Goal: Task Accomplishment & Management: Use online tool/utility

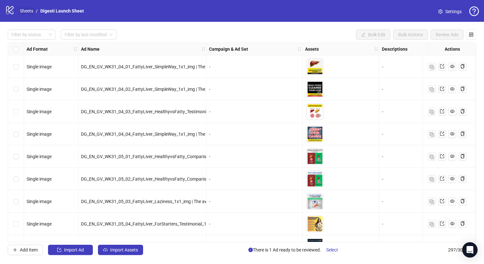
click at [29, 8] on link "Sheets" at bounding box center [27, 10] width 16 height 7
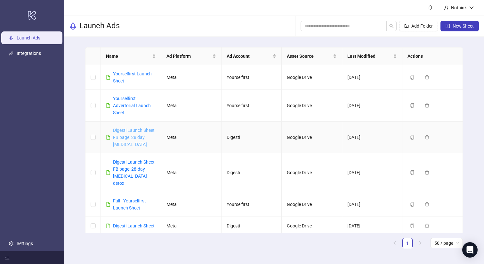
click at [141, 137] on link "Digesti Launch Sheet FB page: 28 day [MEDICAL_DATA]" at bounding box center [134, 137] width 42 height 19
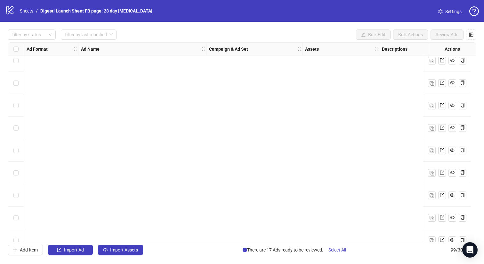
scroll to position [2037, 0]
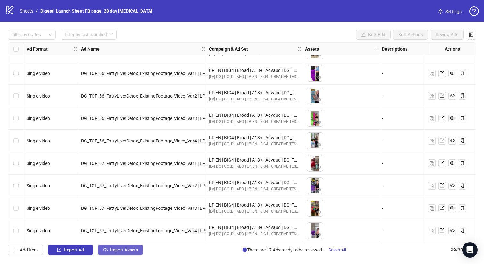
click at [128, 252] on span "Import Assets" at bounding box center [124, 249] width 28 height 5
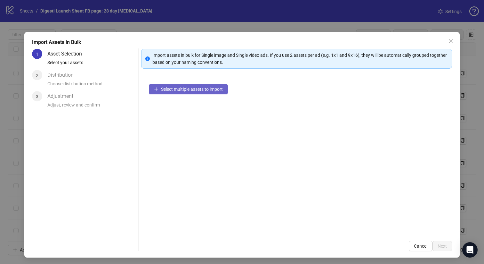
click at [180, 88] on span "Select multiple assets to import" at bounding box center [192, 89] width 62 height 5
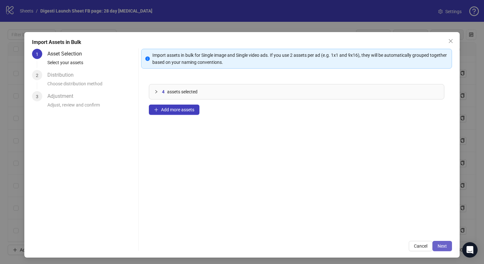
click at [437, 245] on button "Next" at bounding box center [443, 246] width 20 height 10
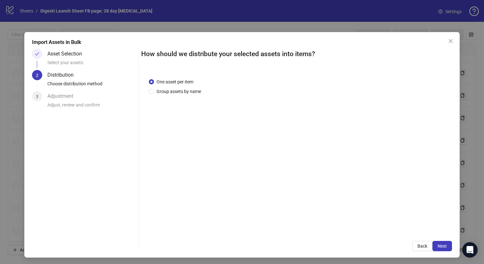
click at [437, 245] on button "Next" at bounding box center [443, 246] width 20 height 10
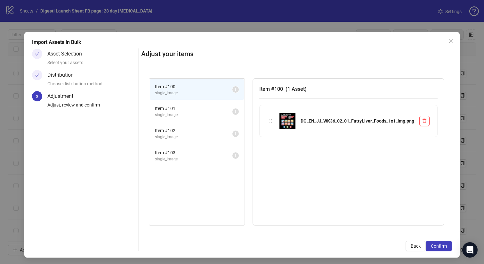
click at [437, 245] on span "Confirm" at bounding box center [439, 245] width 16 height 5
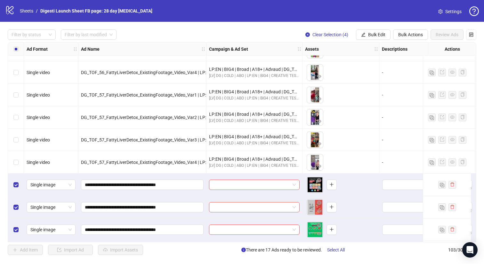
scroll to position [2127, 0]
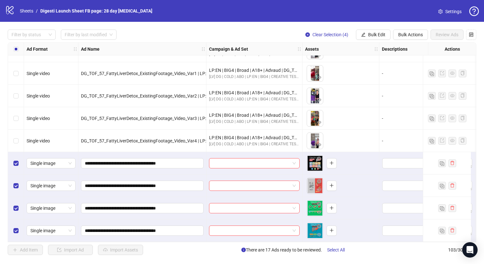
click at [116, 258] on div "Filter by status Filter by last modified Clear Selection (4) Bulk Edit Bulk Act…" at bounding box center [242, 142] width 484 height 241
click at [18, 44] on div "Select all rows" at bounding box center [16, 49] width 16 height 13
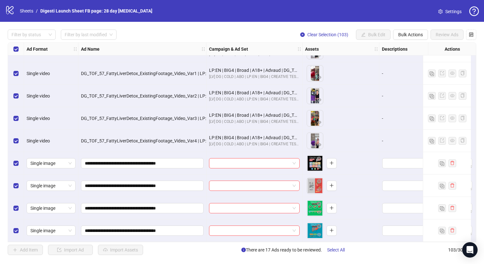
click at [18, 44] on div "Select all rows" at bounding box center [16, 49] width 16 height 13
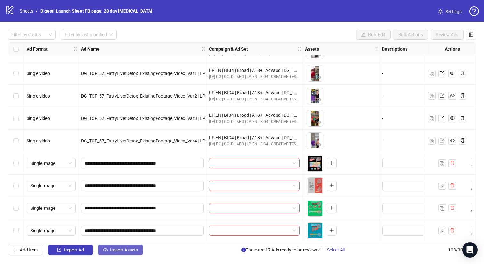
click at [131, 250] on span "Import Assets" at bounding box center [124, 249] width 28 height 5
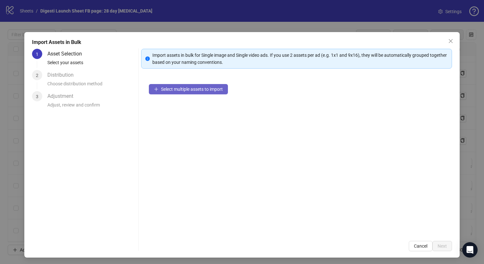
click at [184, 88] on span "Select multiple assets to import" at bounding box center [192, 89] width 62 height 5
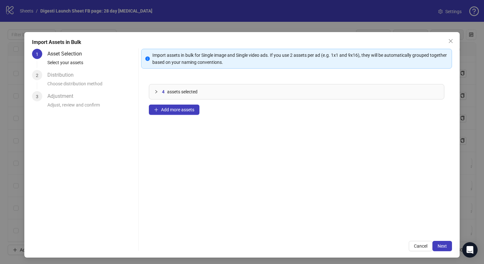
click at [172, 103] on div "4 assets selected Add more assets" at bounding box center [296, 154] width 311 height 157
click at [175, 108] on span "Add more assets" at bounding box center [177, 109] width 33 height 5
click at [172, 111] on span "Add more assets" at bounding box center [177, 109] width 33 height 5
click at [439, 242] on button "Next" at bounding box center [443, 246] width 20 height 10
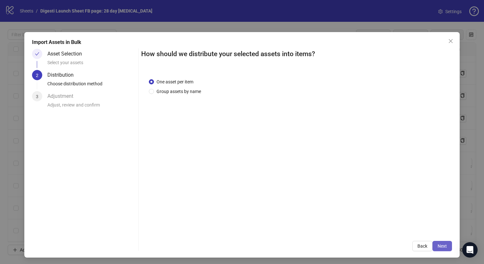
click at [451, 246] on button "Next" at bounding box center [443, 246] width 20 height 10
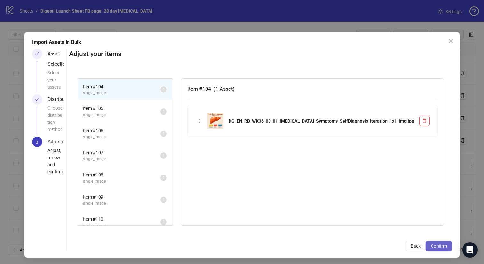
click at [436, 244] on span "Confirm" at bounding box center [439, 245] width 16 height 5
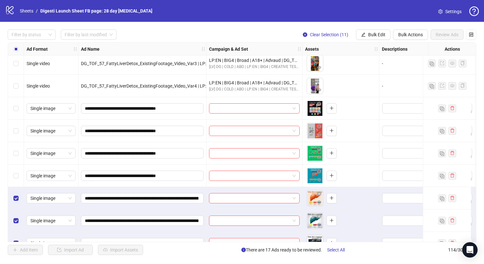
scroll to position [2179, 0]
click at [20, 109] on div "Select row 100" at bounding box center [16, 108] width 16 height 22
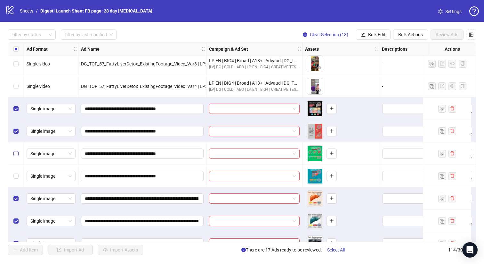
click at [18, 156] on label "Select row 102" at bounding box center [15, 153] width 5 height 7
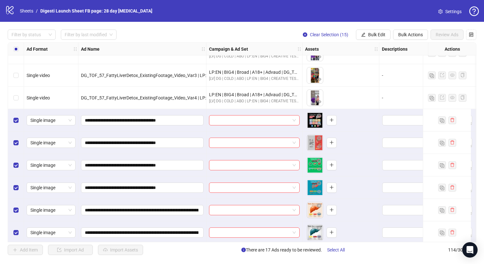
scroll to position [2164, 0]
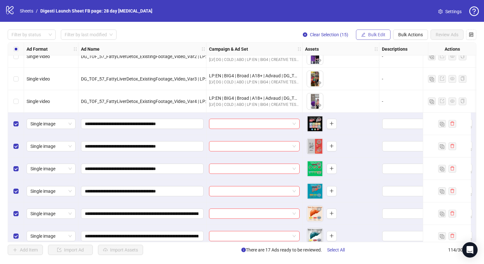
click at [379, 35] on span "Bulk Edit" at bounding box center [376, 34] width 17 height 5
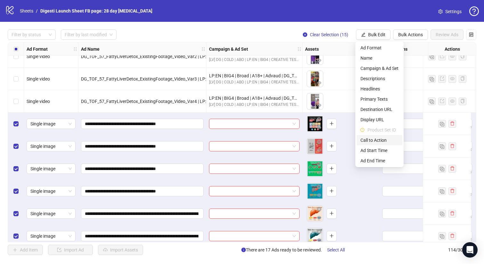
click at [379, 138] on span "Call to Action" at bounding box center [380, 140] width 38 height 7
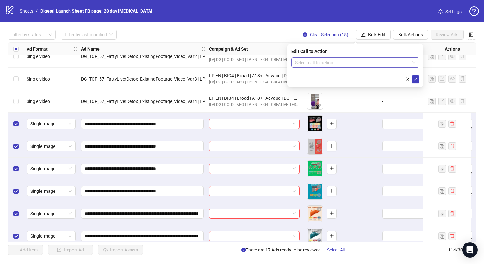
click at [339, 63] on input "search" at bounding box center [352, 63] width 115 height 10
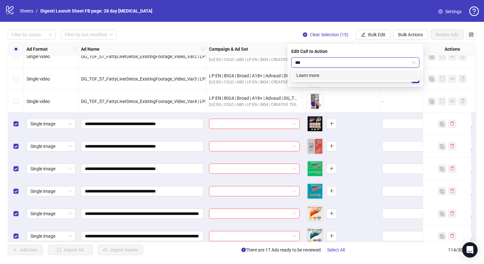
type input "****"
click at [327, 74] on div "Learn more" at bounding box center [356, 75] width 118 height 7
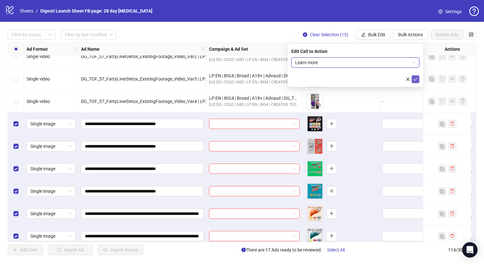
click at [418, 79] on icon "check" at bounding box center [416, 79] width 4 height 4
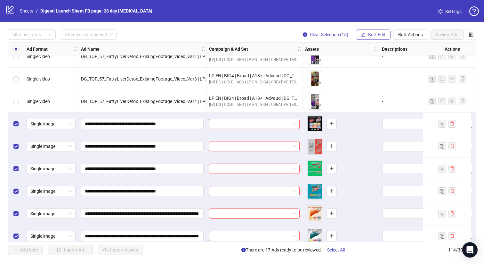
click at [379, 33] on span "Bulk Edit" at bounding box center [376, 34] width 17 height 5
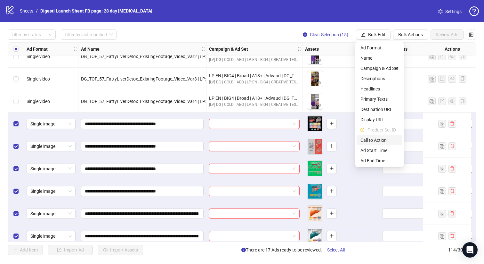
click at [377, 139] on span "Call to Action" at bounding box center [380, 140] width 38 height 7
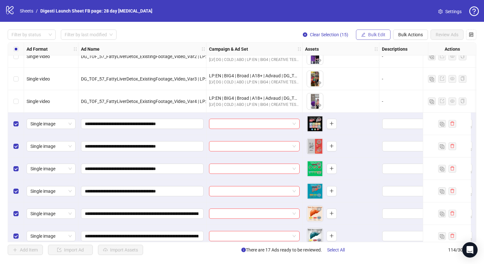
click at [382, 30] on button "Bulk Edit" at bounding box center [373, 34] width 35 height 10
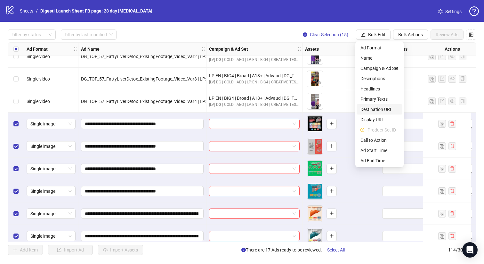
click at [380, 113] on li "Destination URL" at bounding box center [380, 109] width 46 height 10
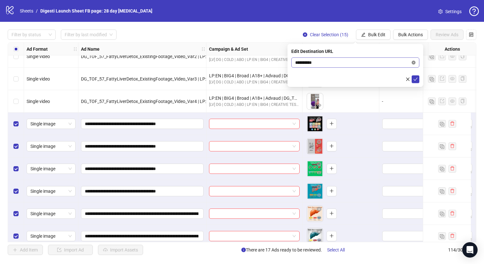
click at [415, 63] on icon "close-circle" at bounding box center [414, 63] width 4 height 4
paste input "**********"
type input "**********"
click at [417, 80] on icon "check" at bounding box center [416, 79] width 4 height 4
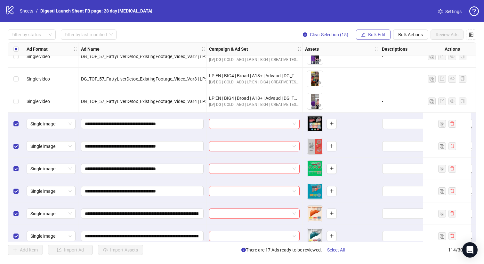
click at [368, 36] on span "Bulk Edit" at bounding box center [376, 34] width 17 height 5
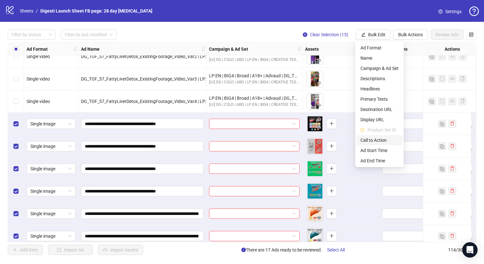
click at [368, 138] on span "Call to Action" at bounding box center [380, 140] width 38 height 7
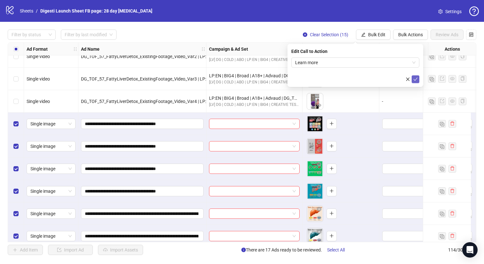
click at [416, 79] on icon "check" at bounding box center [416, 79] width 4 height 3
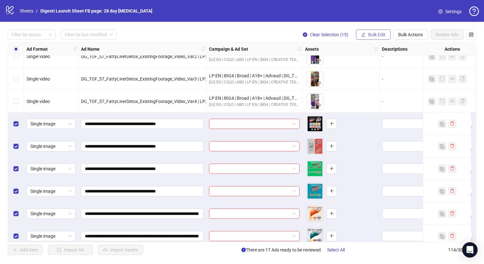
click at [379, 36] on span "Bulk Edit" at bounding box center [376, 34] width 17 height 5
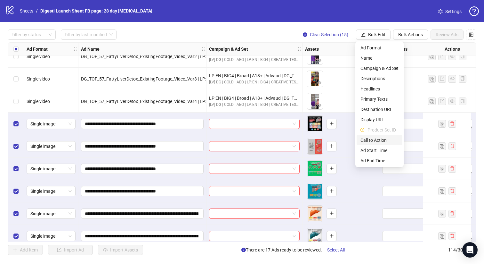
click at [380, 142] on span "Call to Action" at bounding box center [380, 140] width 38 height 7
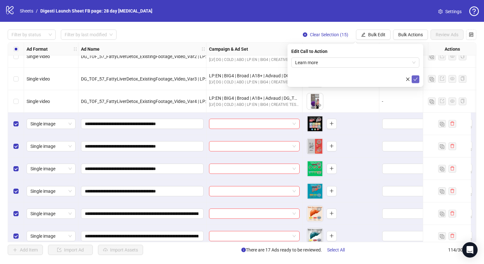
click at [416, 79] on icon "check" at bounding box center [416, 79] width 4 height 4
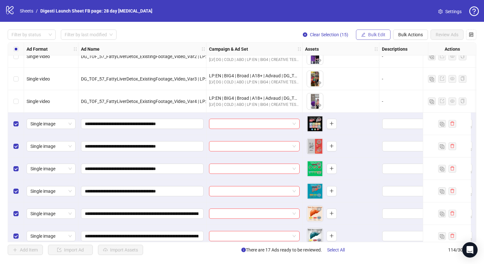
click at [376, 36] on span "Bulk Edit" at bounding box center [376, 34] width 17 height 5
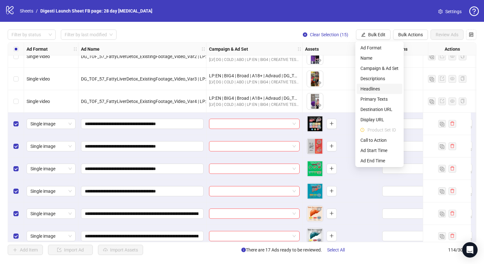
click at [382, 88] on span "Headlines" at bounding box center [380, 88] width 38 height 7
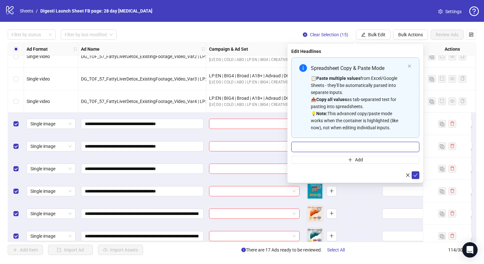
click at [324, 149] on input "Multi-input container - paste or copy values" at bounding box center [356, 147] width 128 height 10
paste input "**********"
type input "**********"
click at [417, 176] on icon "check" at bounding box center [416, 175] width 4 height 4
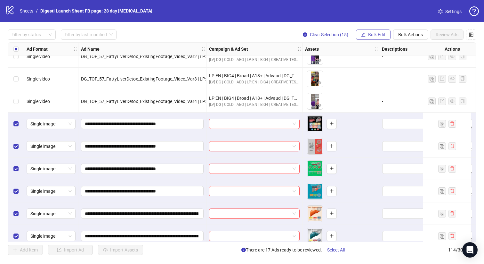
click at [373, 33] on span "Bulk Edit" at bounding box center [376, 34] width 17 height 5
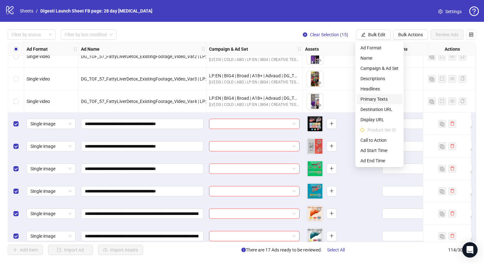
click at [376, 99] on span "Primary Texts" at bounding box center [380, 98] width 38 height 7
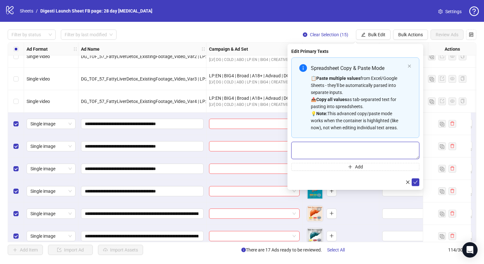
click at [321, 144] on textarea "Multi-text input container - paste or copy values" at bounding box center [356, 150] width 128 height 17
paste textarea "**********"
type textarea "**********"
click at [414, 180] on icon "check" at bounding box center [416, 182] width 4 height 4
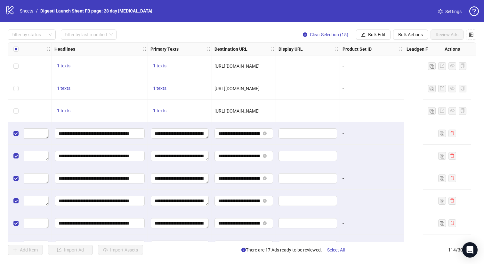
scroll to position [2154, 0]
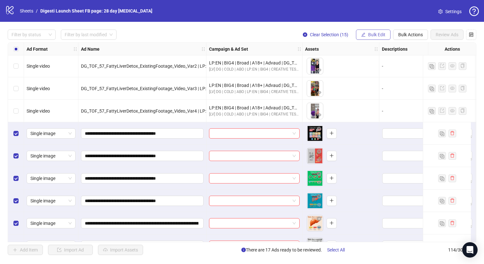
click at [365, 37] on icon "edit" at bounding box center [363, 34] width 4 height 4
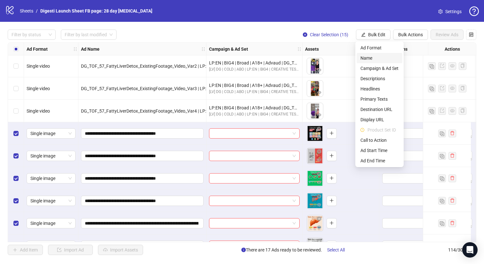
click at [374, 58] on span "Name" at bounding box center [380, 57] width 38 height 7
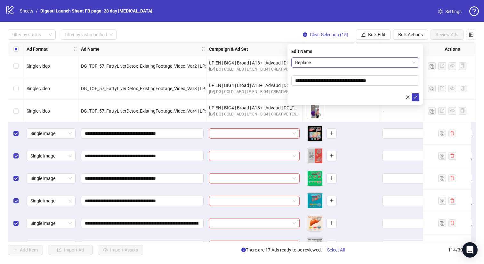
click at [357, 60] on span "Replace" at bounding box center [355, 63] width 120 height 10
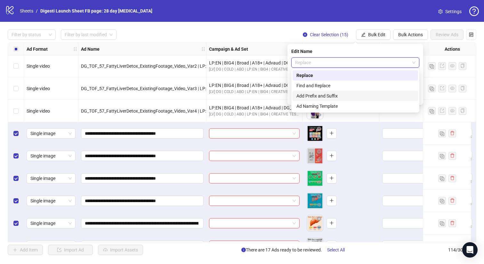
click at [330, 96] on div "Add Prefix and Suffix" at bounding box center [356, 95] width 118 height 7
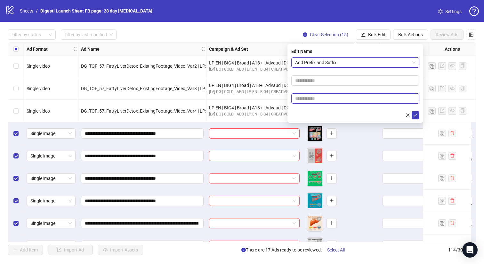
click at [314, 99] on input "text" at bounding box center [356, 98] width 128 height 10
paste input "**********"
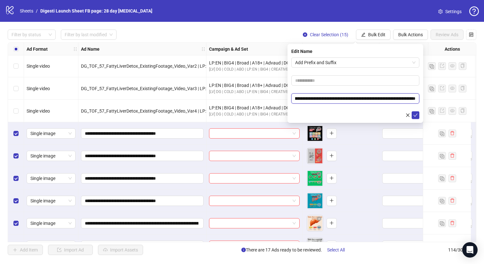
scroll to position [0, 0]
type input "**********"
click at [416, 113] on icon "check" at bounding box center [416, 115] width 4 height 4
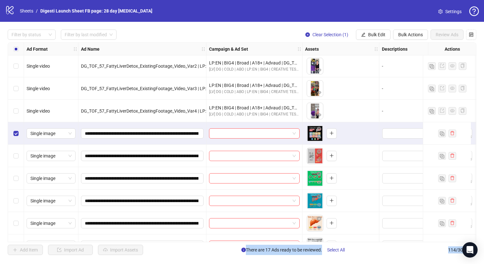
click at [19, 200] on div "Select row 103" at bounding box center [16, 200] width 16 height 22
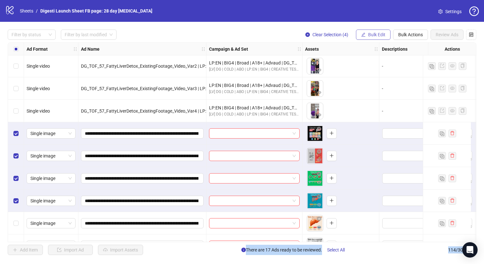
click at [368, 36] on span "Bulk Edit" at bounding box center [376, 34] width 17 height 5
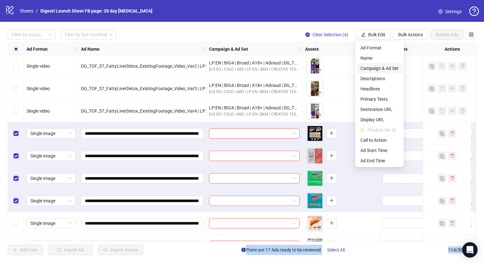
click at [378, 69] on span "Campaign & Ad Set" at bounding box center [380, 68] width 38 height 7
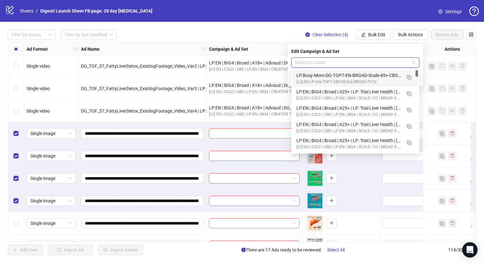
click at [322, 58] on input "search" at bounding box center [352, 63] width 115 height 10
paste input "**********"
type input "**********"
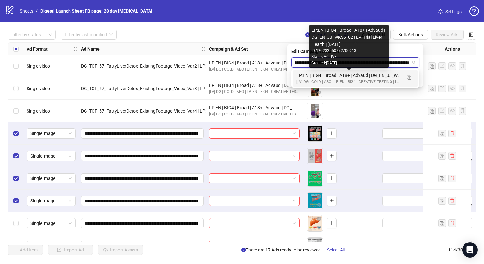
click at [353, 76] on div "LP:EN | BIG4 | Broad | A18+ | Advaud | DG_EN_JJ_WK36_02 | LP: Trial Liver Healt…" at bounding box center [349, 75] width 105 height 7
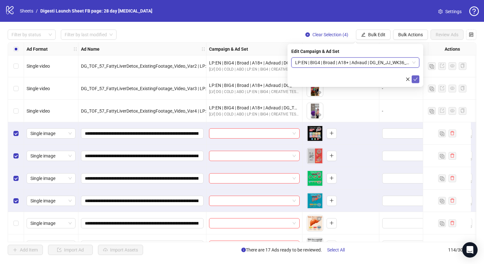
click at [419, 78] on button "submit" at bounding box center [416, 79] width 8 height 8
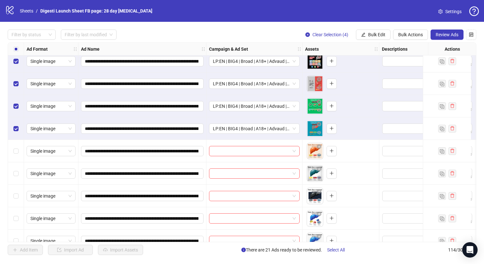
scroll to position [2236, 0]
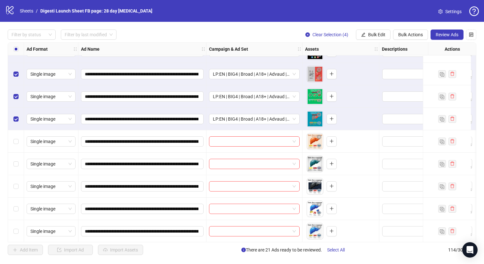
click at [15, 52] on label "Select all rows" at bounding box center [15, 49] width 5 height 7
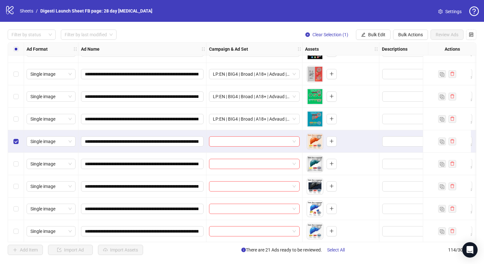
click at [16, 155] on div "Select row 105" at bounding box center [16, 164] width 16 height 22
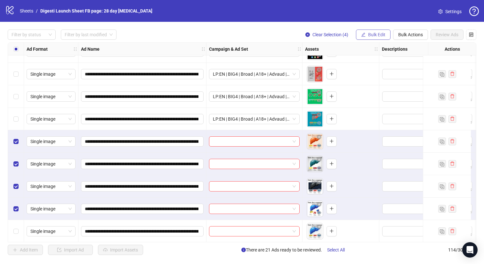
click at [369, 34] on span "Bulk Edit" at bounding box center [376, 34] width 17 height 5
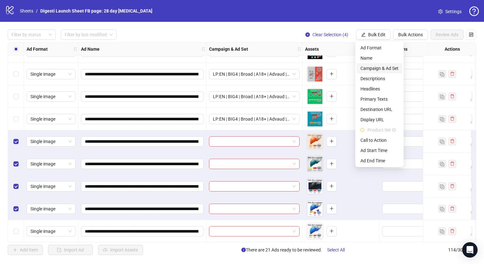
click at [374, 66] on span "Campaign & Ad Set" at bounding box center [380, 68] width 38 height 7
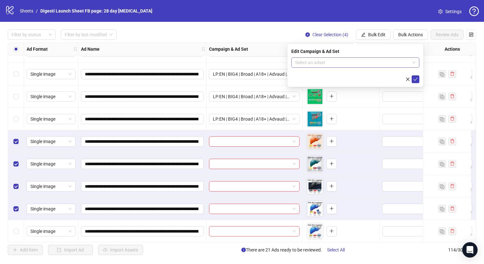
click at [312, 59] on input "search" at bounding box center [352, 63] width 115 height 10
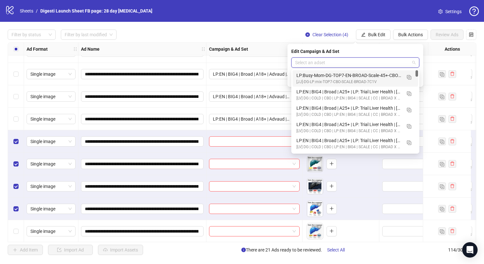
paste input "**********"
type input "**********"
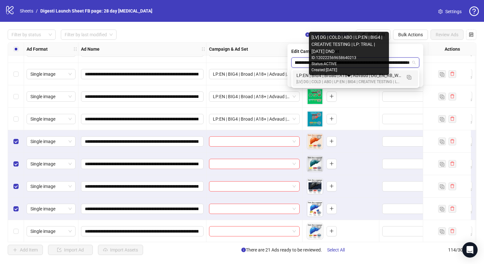
click at [338, 82] on div "[LV] DG | COLD | ABO | LP:EN | BIG4 | CREATIVE TESTING | LP: TRIAL | [DATE] DND" at bounding box center [349, 82] width 105 height 6
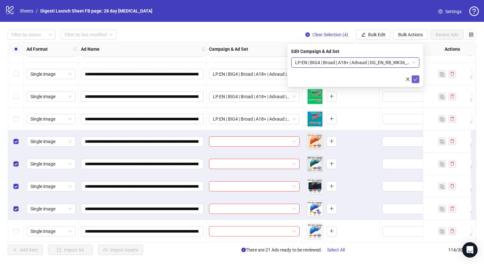
click at [413, 79] on button "submit" at bounding box center [416, 79] width 8 height 8
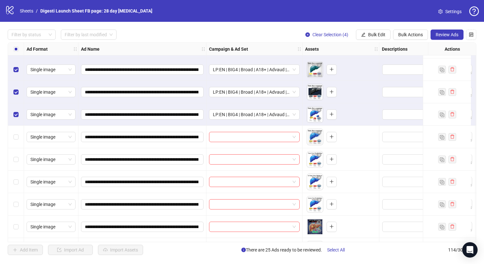
scroll to position [2332, 0]
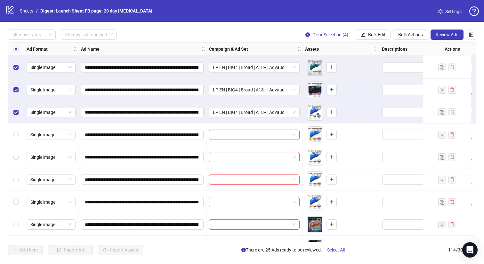
click at [13, 49] on div "Select all rows" at bounding box center [16, 49] width 16 height 13
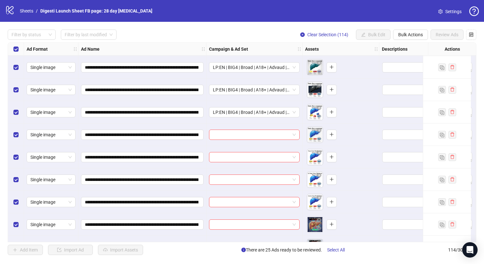
click at [13, 49] on div "Select all rows" at bounding box center [16, 49] width 16 height 13
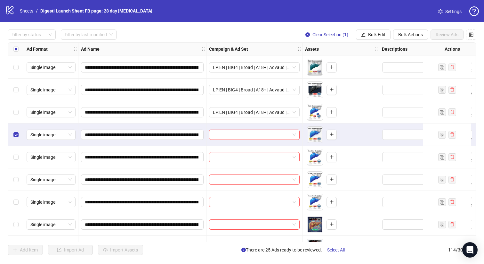
click at [17, 150] on div "Select row 109" at bounding box center [16, 157] width 16 height 22
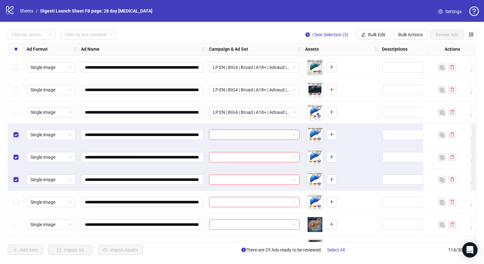
click at [16, 197] on div "Select row 111" at bounding box center [16, 202] width 16 height 22
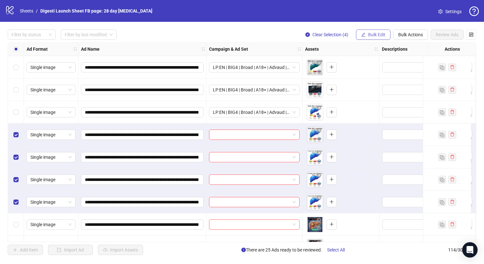
click at [378, 35] on span "Bulk Edit" at bounding box center [376, 34] width 17 height 5
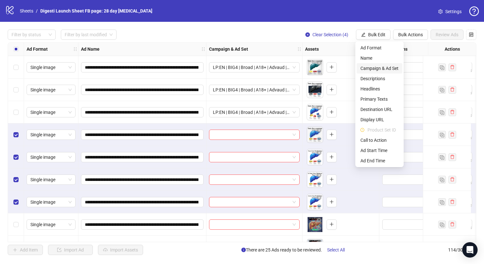
click at [378, 66] on span "Campaign & Ad Set" at bounding box center [380, 68] width 38 height 7
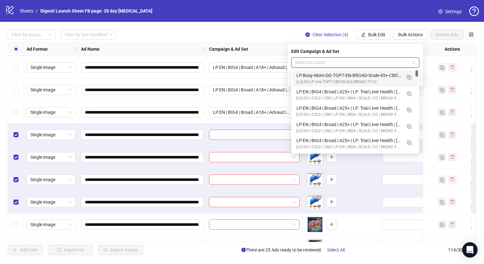
click at [321, 62] on input "search" at bounding box center [352, 63] width 115 height 10
paste input "**********"
type input "**********"
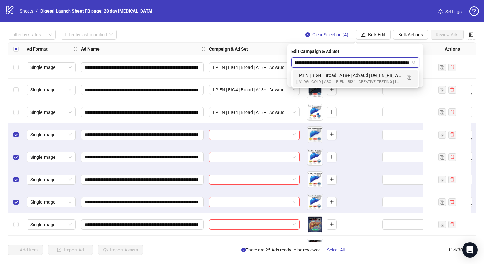
click at [375, 83] on div "[LV] DG | COLD | ABO | LP:EN | BIG4 | CREATIVE TESTING | LP: TRIAL | [DATE] DND" at bounding box center [349, 82] width 105 height 6
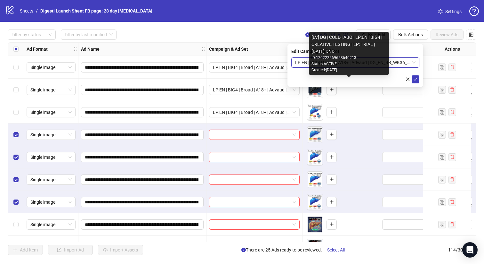
scroll to position [0, 0]
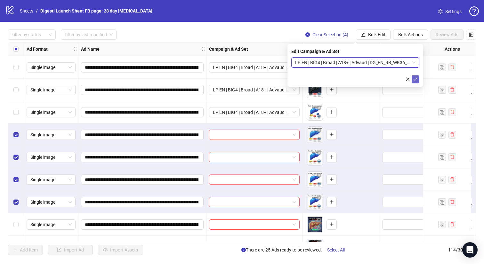
click at [416, 81] on span "submit" at bounding box center [416, 79] width 4 height 5
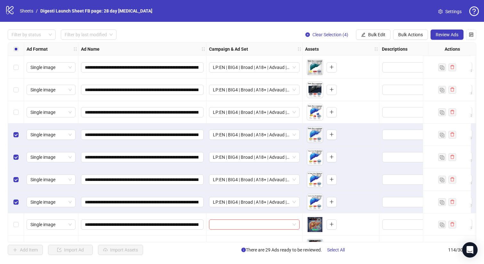
scroll to position [2373, 0]
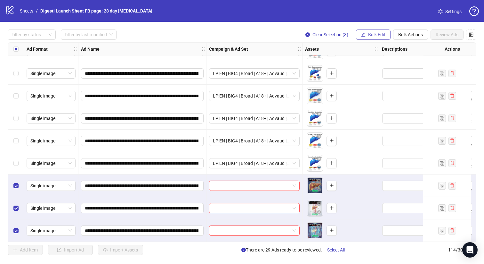
click at [368, 30] on button "Bulk Edit" at bounding box center [373, 34] width 35 height 10
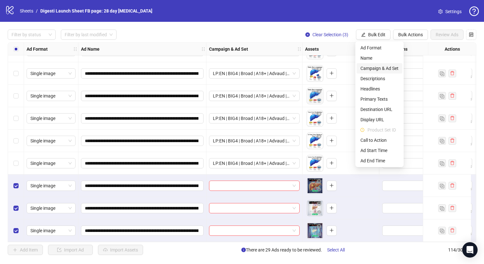
click at [386, 68] on span "Campaign & Ad Set" at bounding box center [380, 68] width 38 height 7
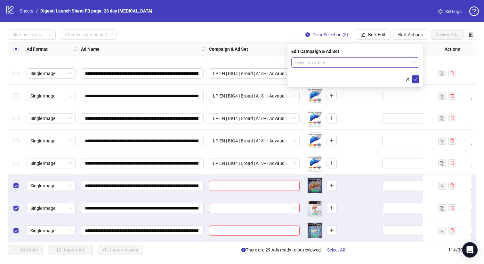
click at [322, 60] on input "search" at bounding box center [352, 63] width 115 height 10
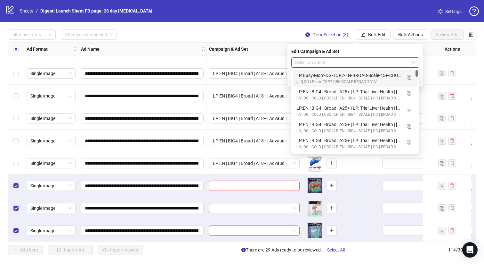
paste input "**********"
type input "**********"
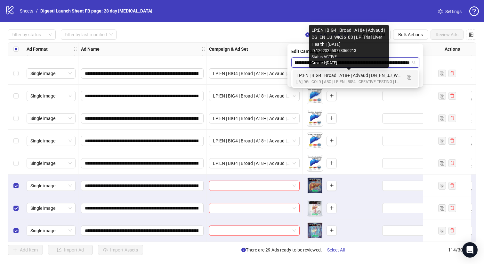
click at [354, 79] on div "[LV] DG | COLD | ABO | LP:EN | BIG4 | CREATIVE TESTING | LP: TRIAL | [DATE] DND" at bounding box center [349, 82] width 105 height 6
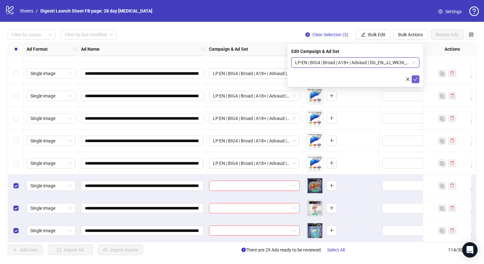
click at [415, 81] on icon "check" at bounding box center [416, 79] width 4 height 4
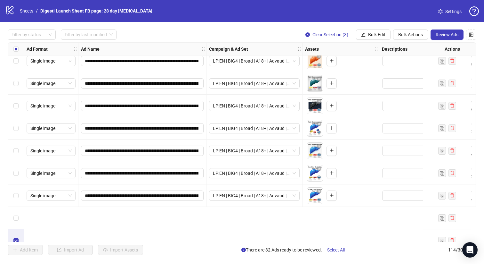
scroll to position [2230, 0]
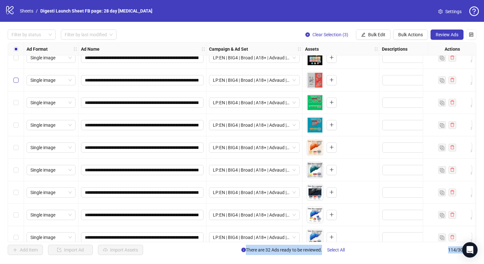
click at [15, 84] on div "Select row 101" at bounding box center [16, 80] width 16 height 22
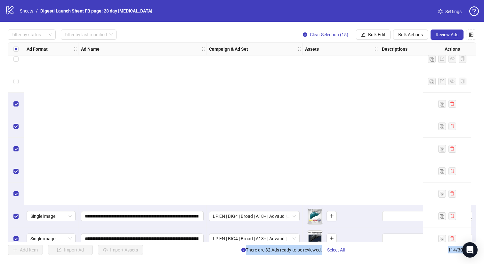
scroll to position [2373, 0]
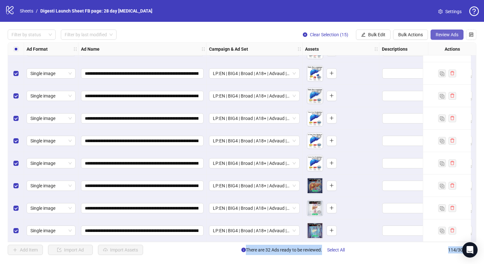
click at [447, 35] on span "Review Ads" at bounding box center [447, 34] width 23 height 5
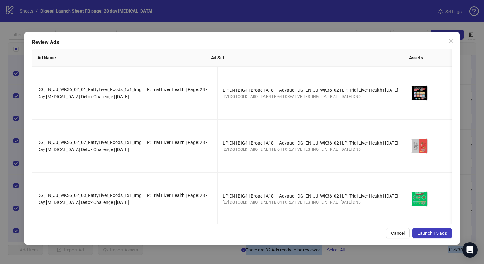
click at [435, 233] on span "Launch 15 ads" at bounding box center [432, 232] width 29 height 5
